Goal: Task Accomplishment & Management: Manage account settings

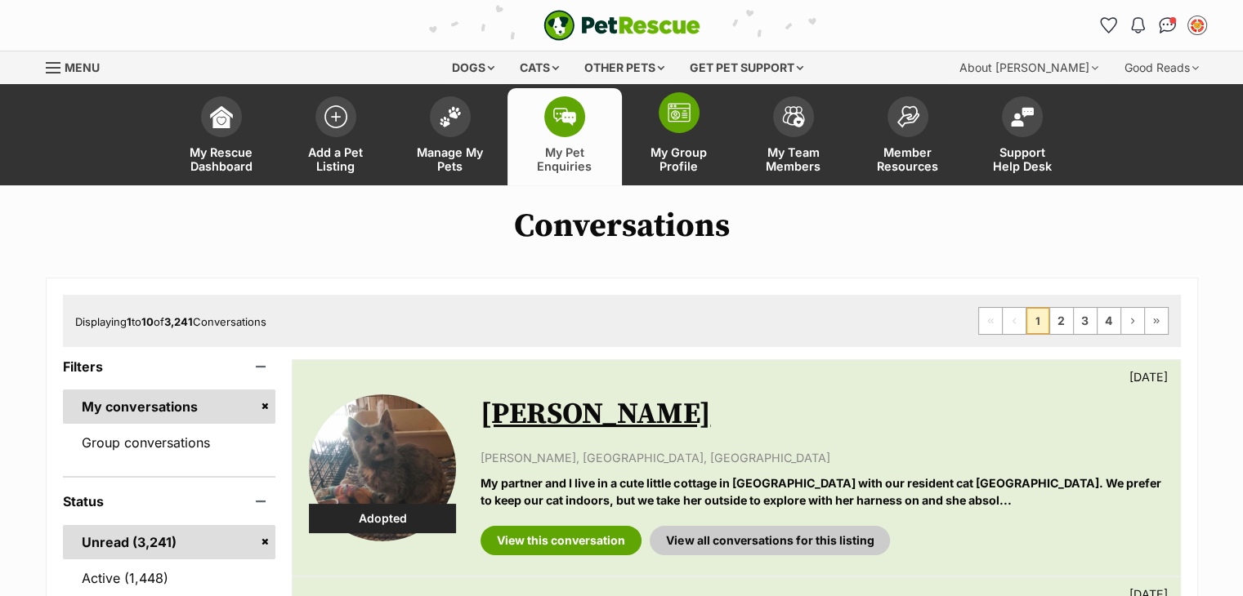
click at [682, 116] on img at bounding box center [679, 113] width 23 height 20
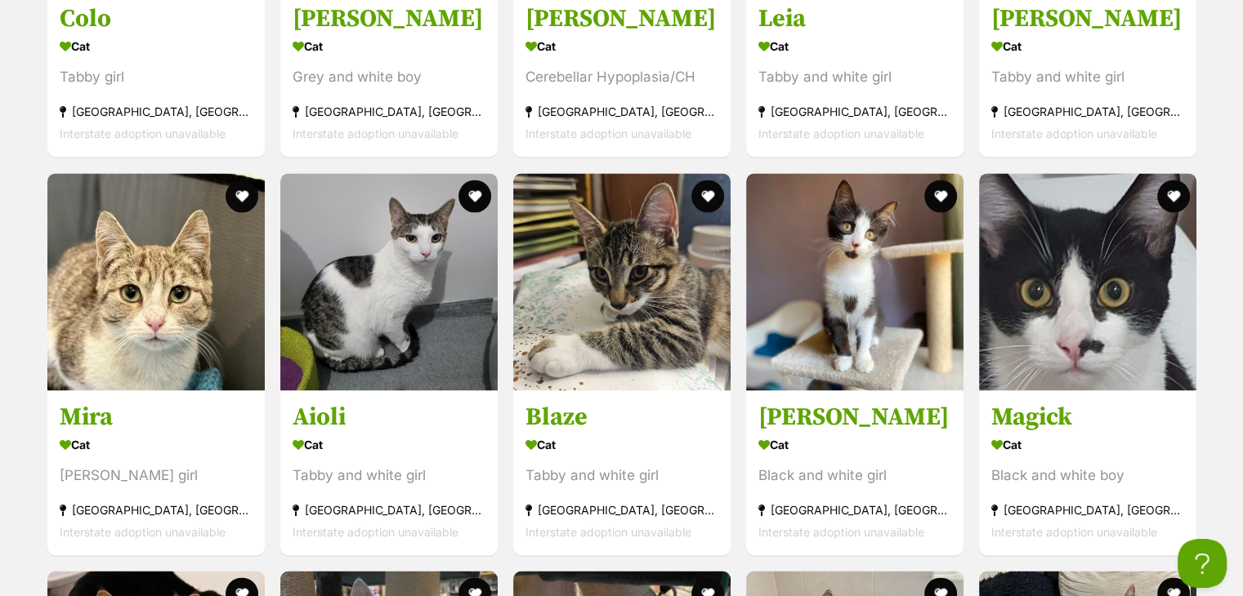
scroll to position [2520, 0]
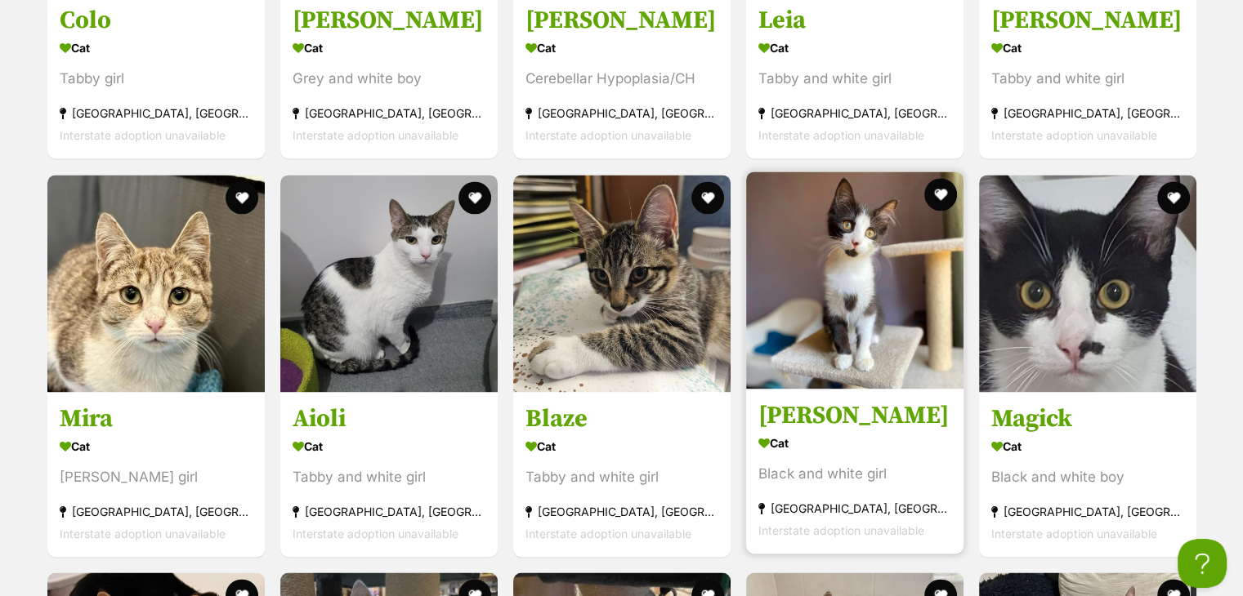
click at [799, 335] on img at bounding box center [854, 280] width 217 height 217
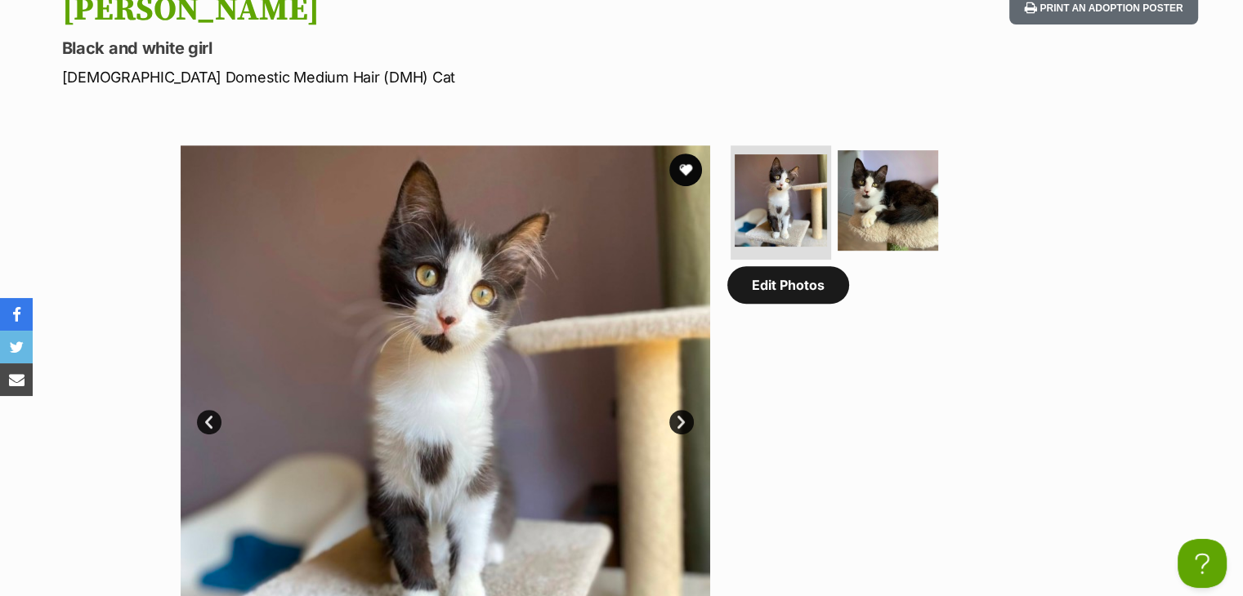
click at [811, 282] on link "Edit Photos" at bounding box center [788, 285] width 122 height 38
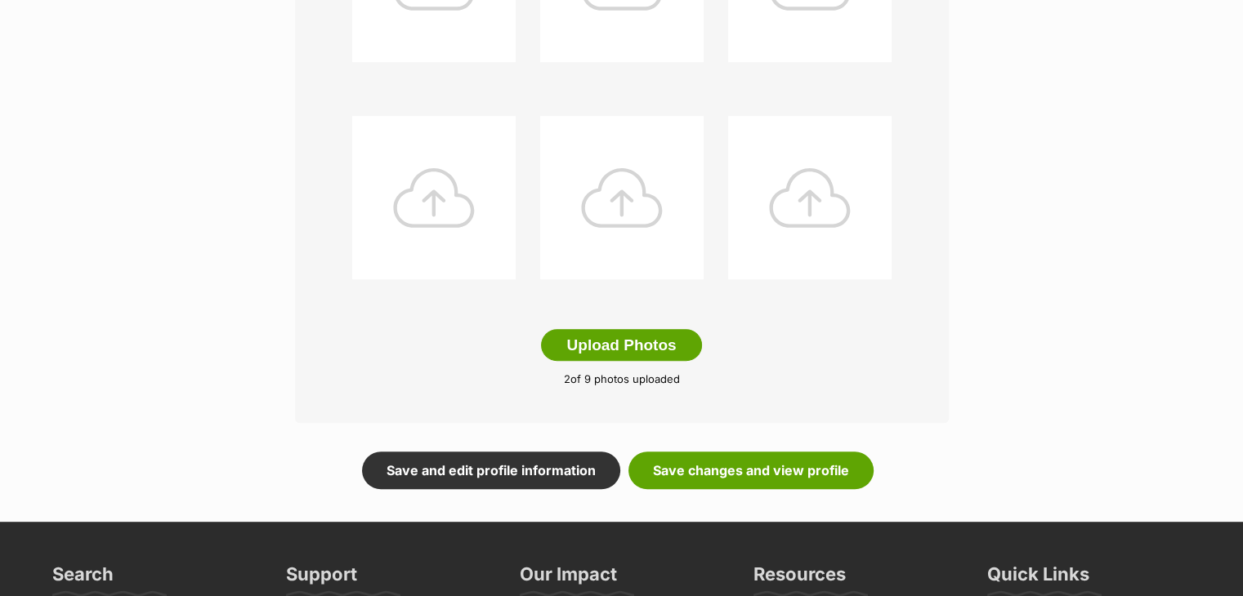
scroll to position [774, 0]
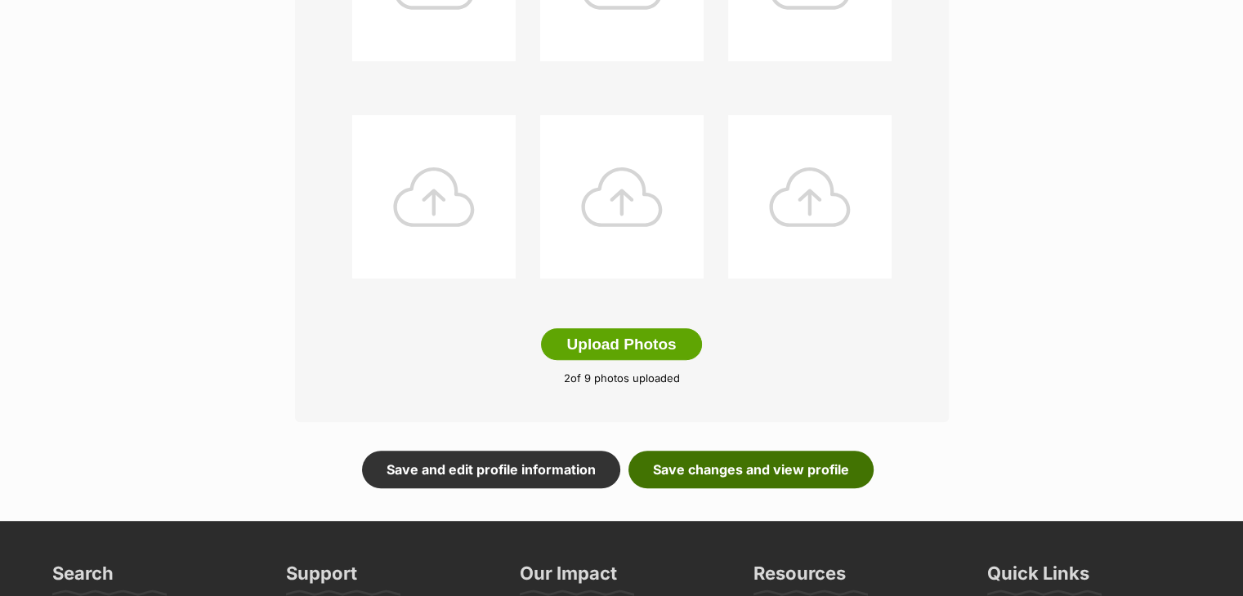
click at [722, 459] on link "Save changes and view profile" at bounding box center [750, 470] width 245 height 38
